Goal: Information Seeking & Learning: Learn about a topic

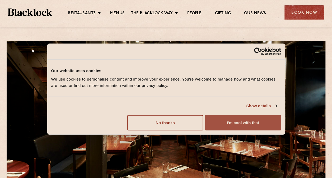
click at [234, 123] on button "I'm cool with that" at bounding box center [243, 122] width 76 height 15
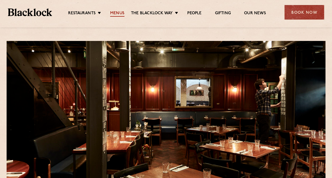
click at [116, 13] on link "Menus" at bounding box center [117, 14] width 14 height 6
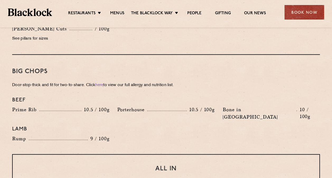
scroll to position [512, 0]
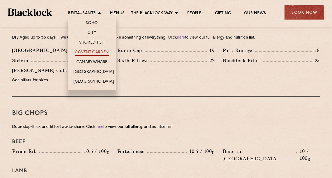
click at [97, 51] on link "Covent Garden" at bounding box center [92, 53] width 34 height 6
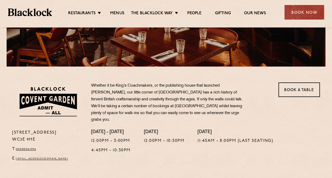
scroll to position [132, 0]
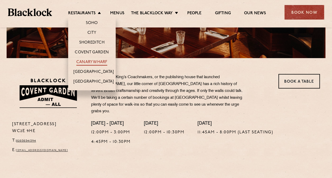
click at [99, 60] on link "Canary Wharf" at bounding box center [91, 63] width 31 height 6
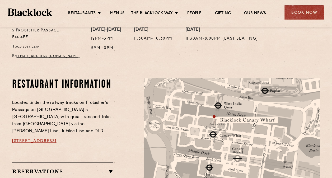
scroll to position [290, 0]
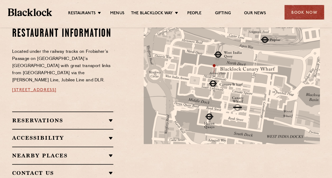
click at [107, 135] on h2 "Accessibility" at bounding box center [62, 138] width 101 height 6
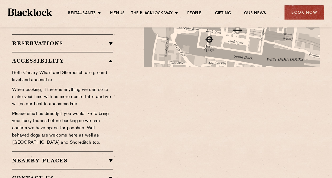
scroll to position [396, 0]
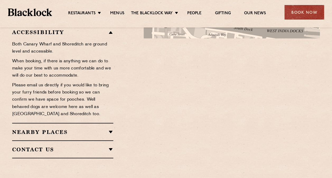
click at [108, 129] on h2 "Nearby Places" at bounding box center [62, 132] width 101 height 6
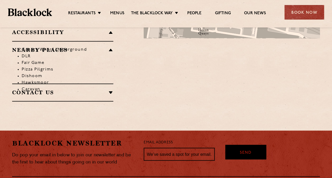
click at [111, 46] on li "Canary Wharf Underground" at bounding box center [68, 49] width 92 height 7
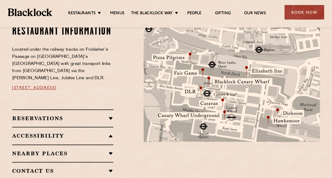
scroll to position [290, 0]
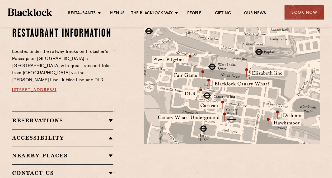
click at [108, 135] on h2 "Accessibility" at bounding box center [62, 138] width 101 height 6
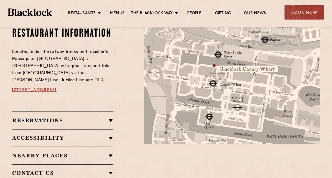
click at [110, 135] on h2 "Accessibility" at bounding box center [62, 138] width 101 height 6
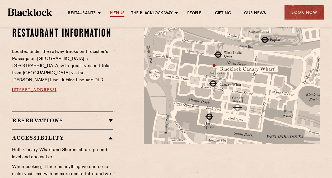
click at [119, 13] on link "Menus" at bounding box center [117, 14] width 14 height 6
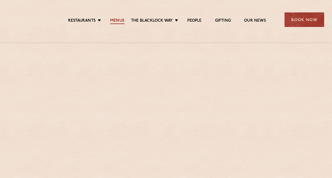
click at [119, 20] on link "Menus" at bounding box center [117, 21] width 14 height 6
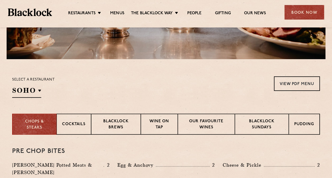
scroll to position [132, 0]
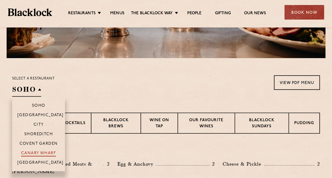
click at [47, 151] on p "Canary Wharf" at bounding box center [38, 153] width 35 height 5
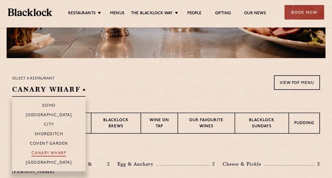
click at [57, 152] on p "Canary Wharf" at bounding box center [48, 153] width 35 height 5
click at [51, 153] on p "Canary Wharf" at bounding box center [48, 153] width 35 height 5
click at [52, 153] on p "Canary Wharf" at bounding box center [48, 153] width 35 height 5
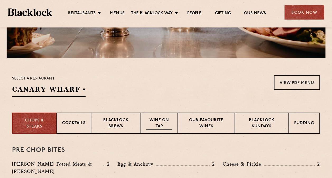
click at [158, 124] on p "Wine on Tap" at bounding box center [159, 123] width 26 height 12
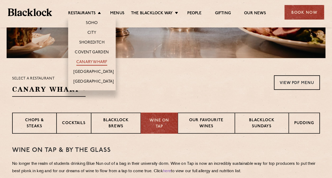
click at [94, 62] on link "Canary Wharf" at bounding box center [91, 63] width 31 height 6
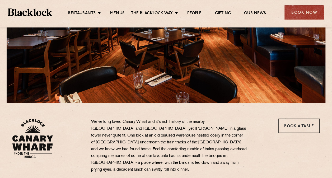
scroll to position [79, 0]
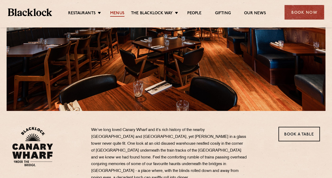
click at [118, 15] on link "Menus" at bounding box center [117, 14] width 14 height 6
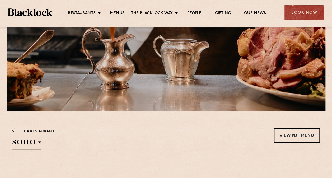
scroll to position [106, 0]
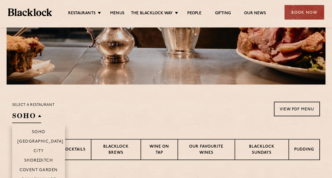
click at [35, 117] on h2 "SOHO" at bounding box center [26, 117] width 29 height 12
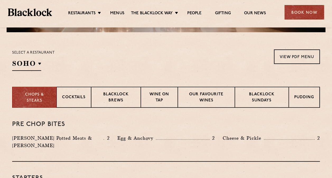
scroll to position [158, 0]
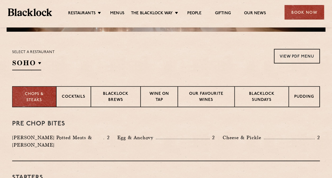
click at [44, 101] on p "Chops & Steaks" at bounding box center [34, 97] width 33 height 12
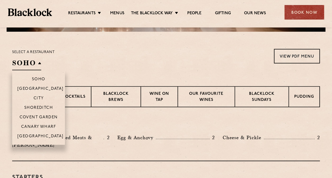
click at [34, 64] on h2 "SOHO" at bounding box center [26, 64] width 29 height 12
click at [51, 126] on p "Canary Wharf" at bounding box center [38, 127] width 35 height 5
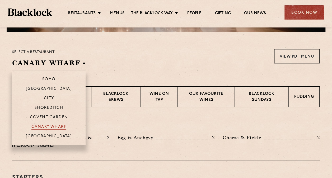
click at [53, 126] on p "Canary Wharf" at bounding box center [48, 127] width 35 height 5
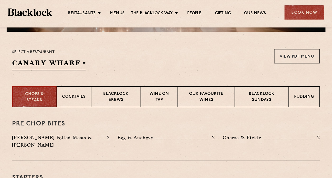
click at [133, 114] on div "Pre Chop Bites Blacklock Potted Meats & Kimchi 2 Egg & Anchovy 2 Cheese & Pickl…" at bounding box center [166, 134] width 308 height 54
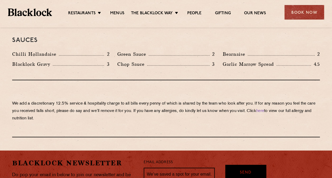
scroll to position [950, 0]
